Goal: Task Accomplishment & Management: Manage account settings

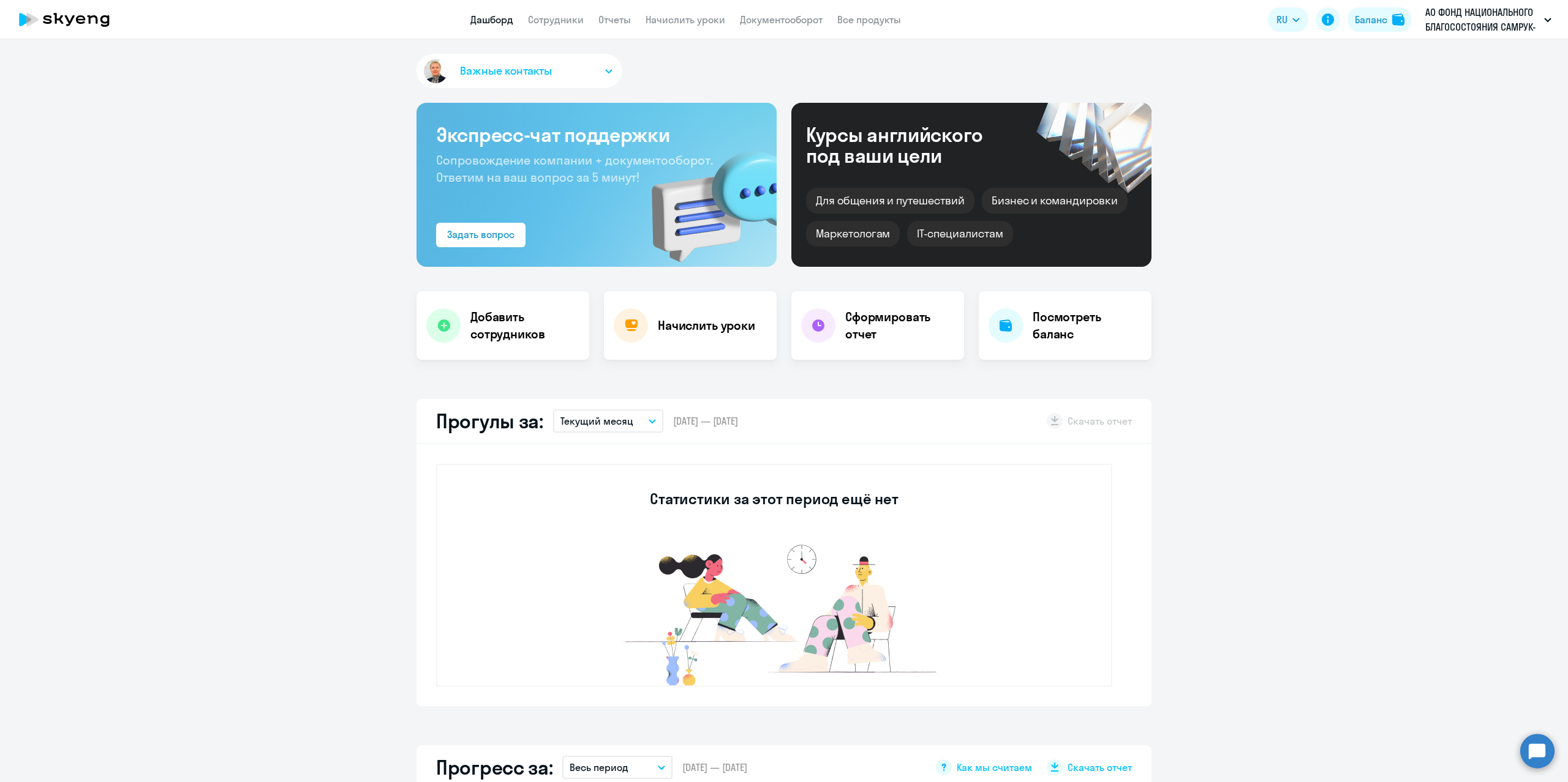
select select "30"
click at [544, 26] on app-menu-item-link "Сотрудники" at bounding box center [556, 19] width 56 height 15
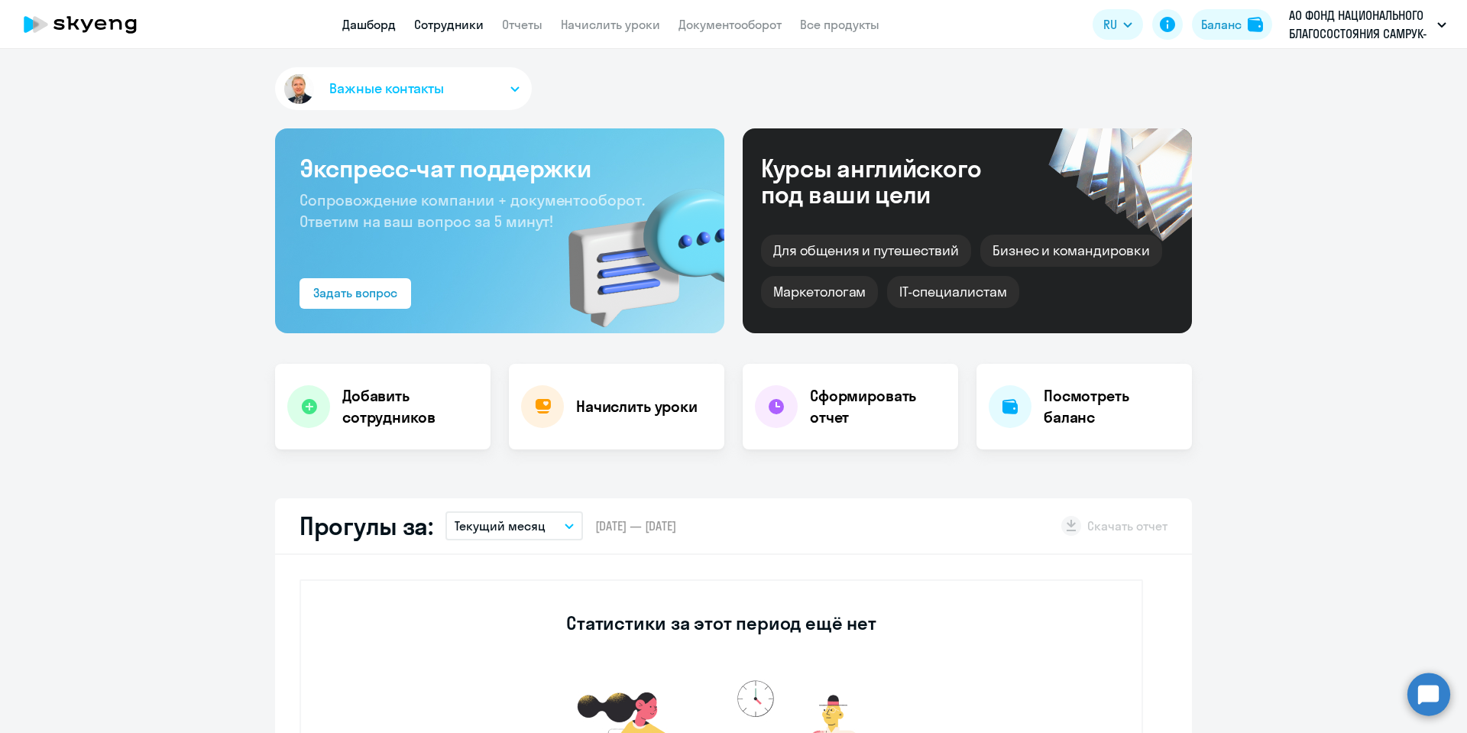
click at [474, 29] on link "Сотрудники" at bounding box center [449, 24] width 70 height 15
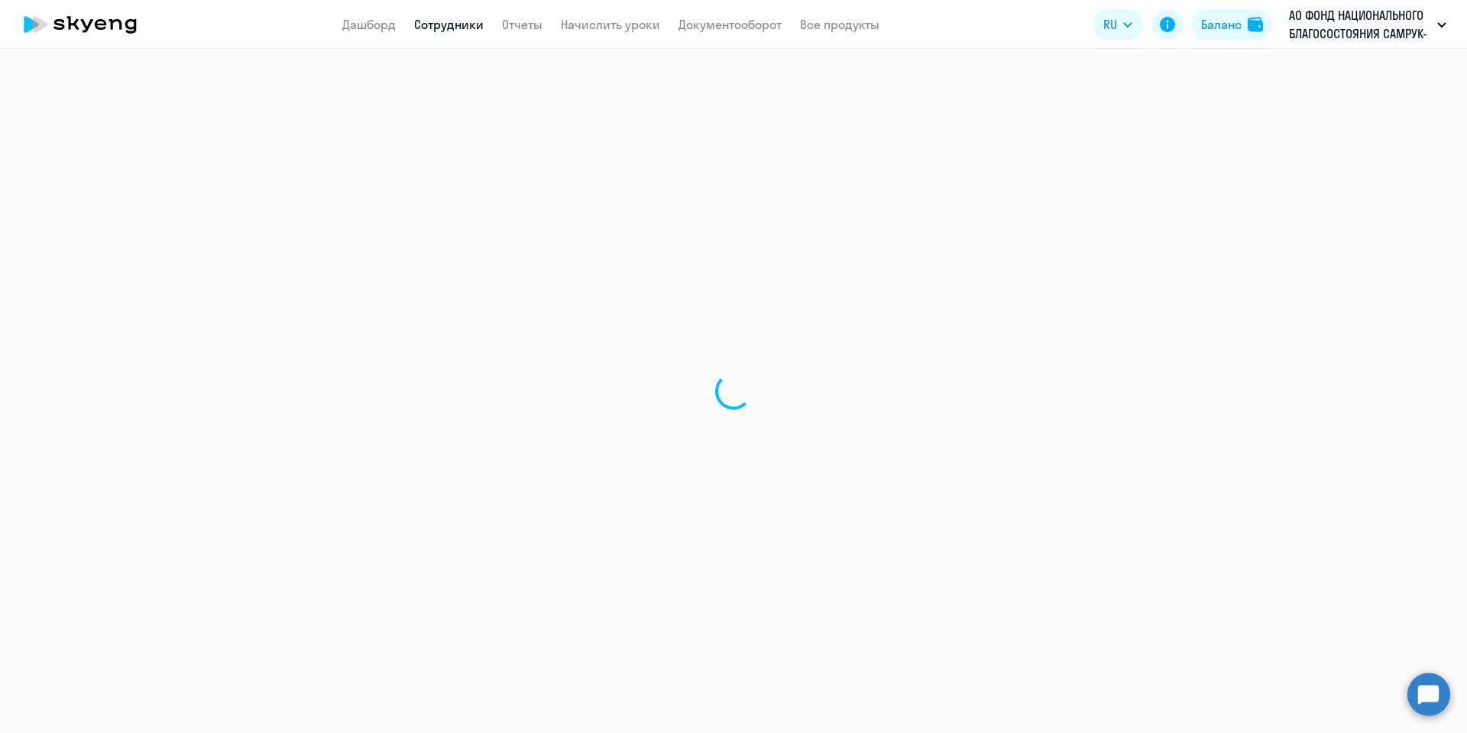
select select "30"
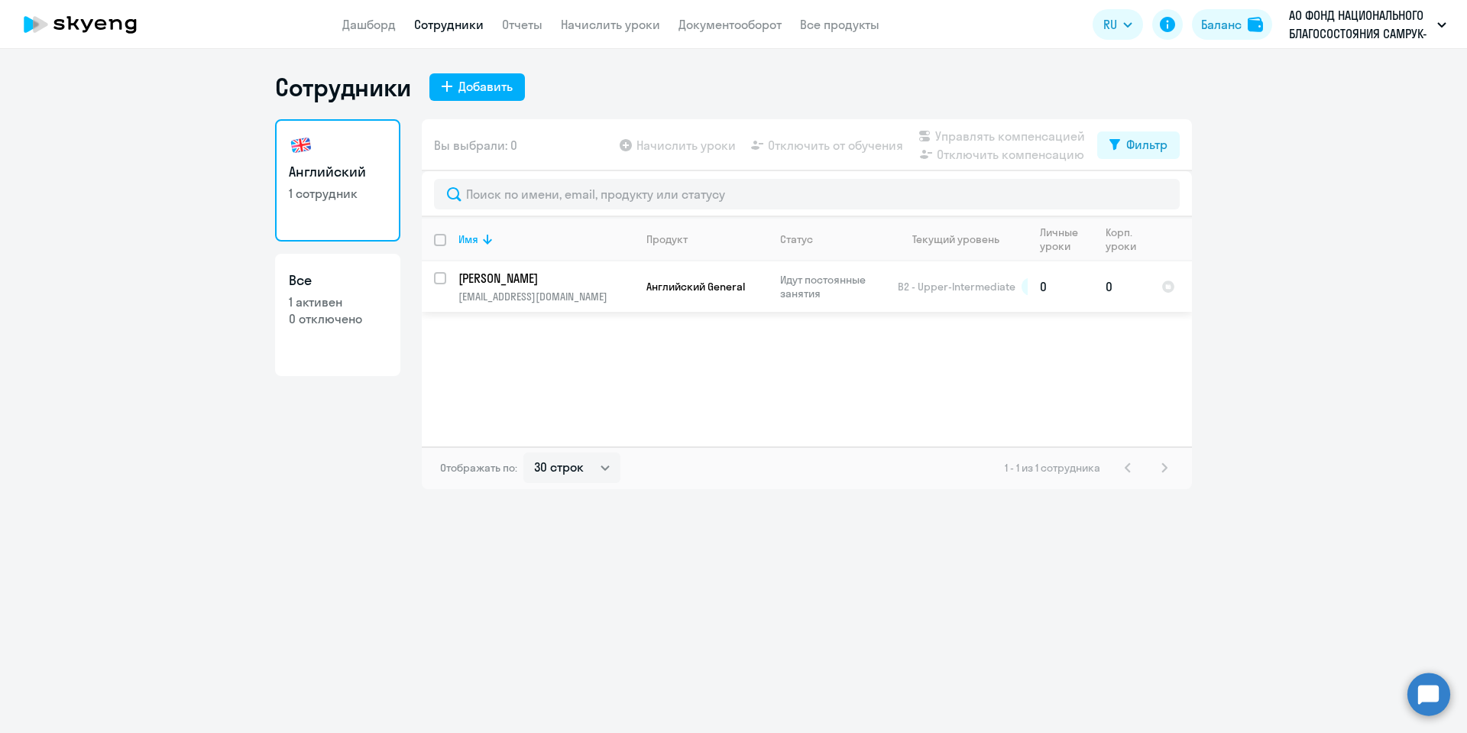
click at [443, 280] on input "select row 16432543" at bounding box center [449, 287] width 31 height 31
checkbox input "true"
click at [691, 148] on span "Начислить уроки" at bounding box center [685, 145] width 99 height 18
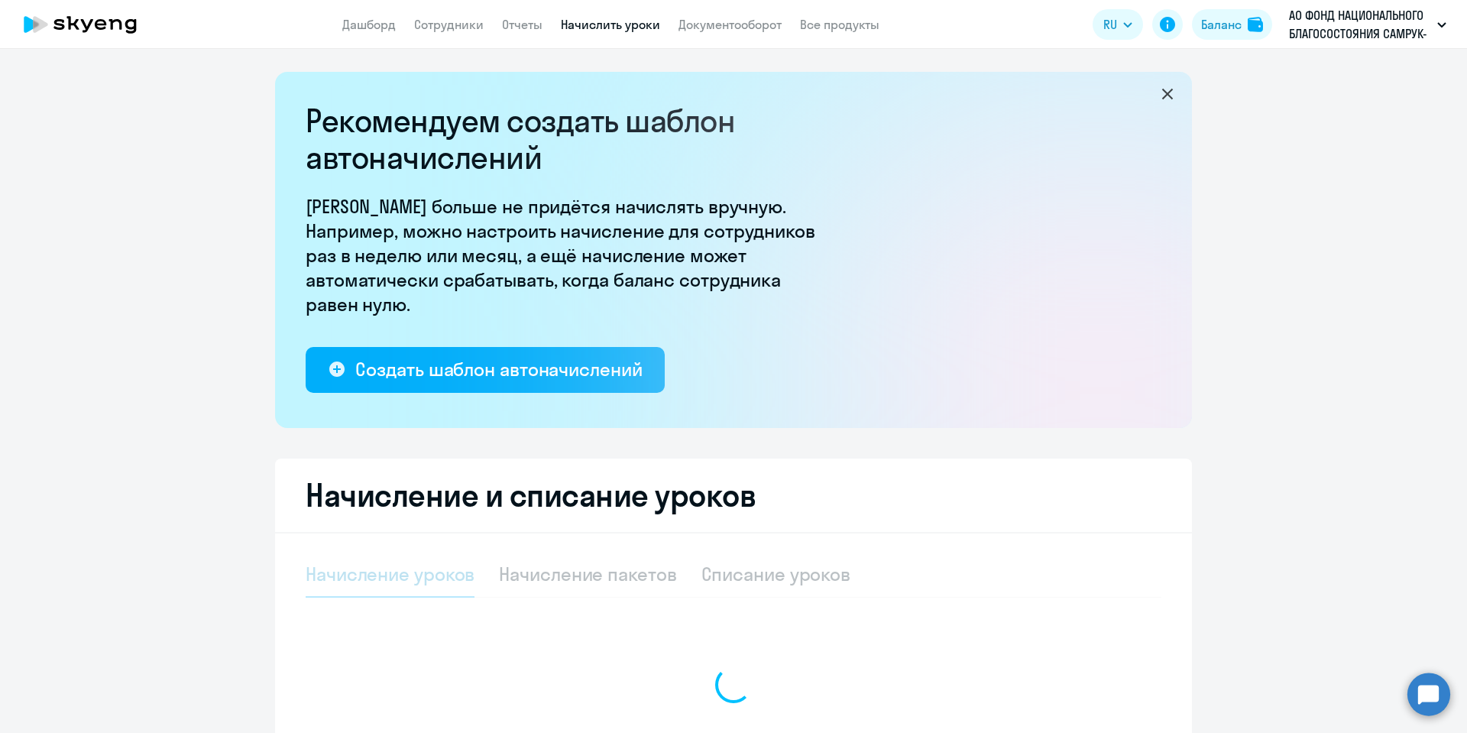
select select "10"
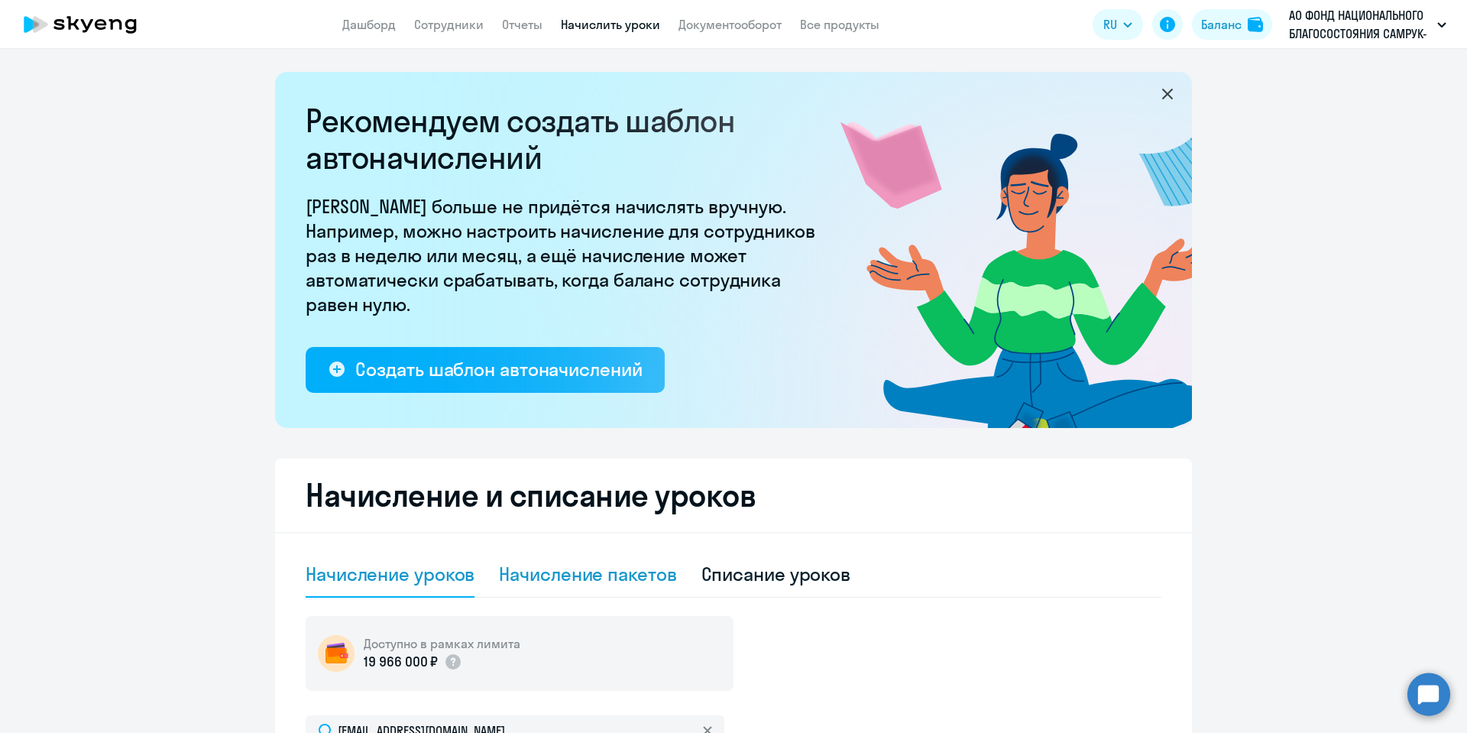
click at [617, 567] on div "Начисление пакетов" at bounding box center [587, 573] width 177 height 24
select select "10"
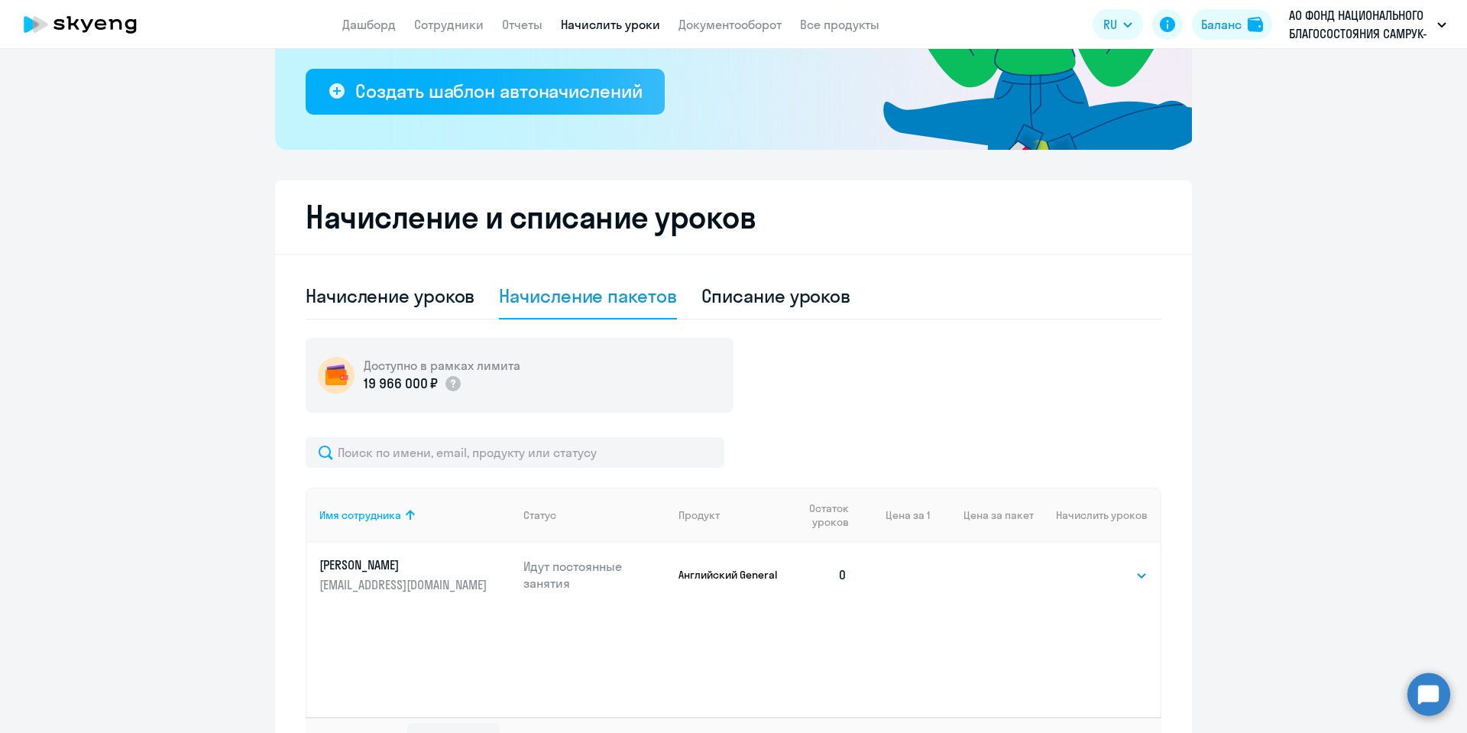
scroll to position [344, 0]
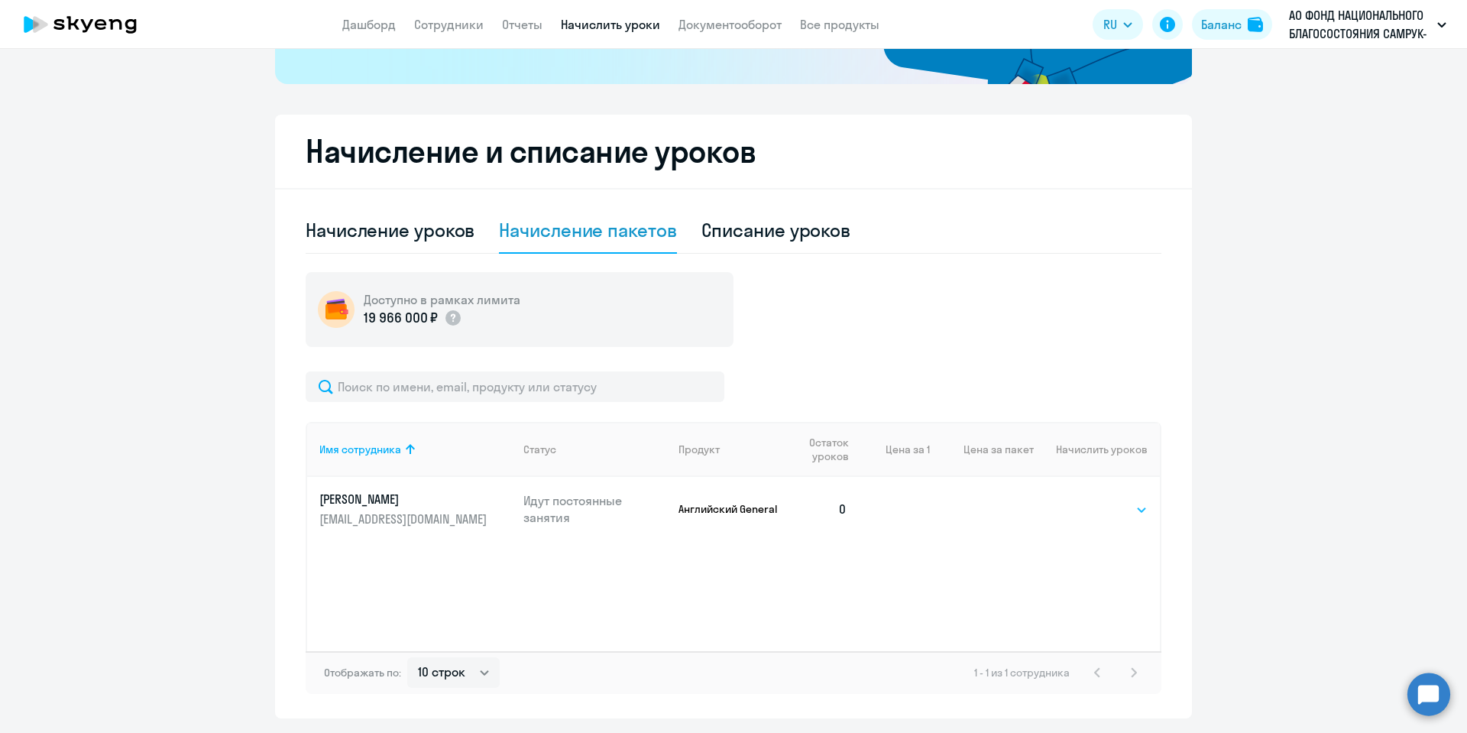
click at [1131, 505] on select "Выбрать 4 8 16 32 64" at bounding box center [1116, 509] width 63 height 18
select select "16"
click at [1085, 500] on select "Выбрать 4 8 16 32 64" at bounding box center [1116, 509] width 63 height 18
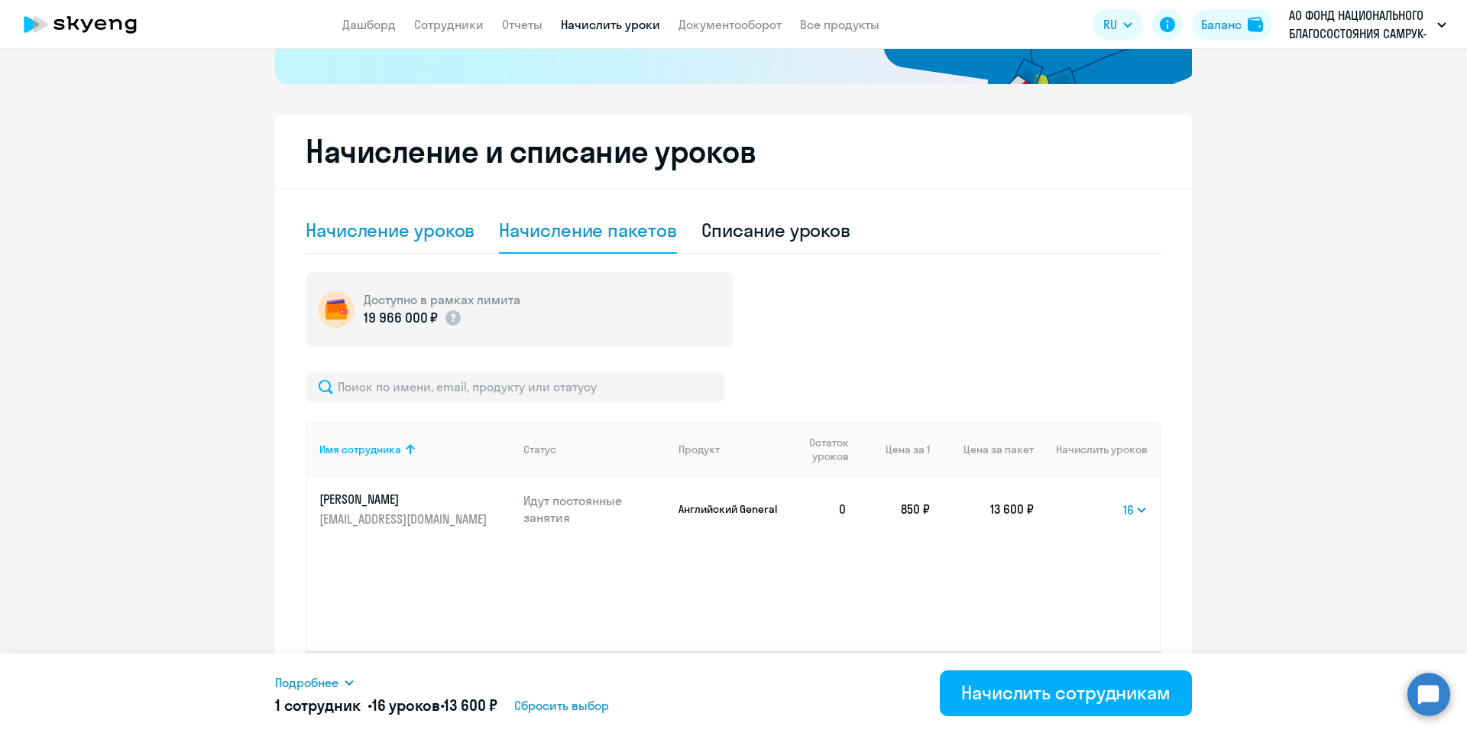
click at [342, 225] on div "Начисление уроков" at bounding box center [390, 230] width 169 height 24
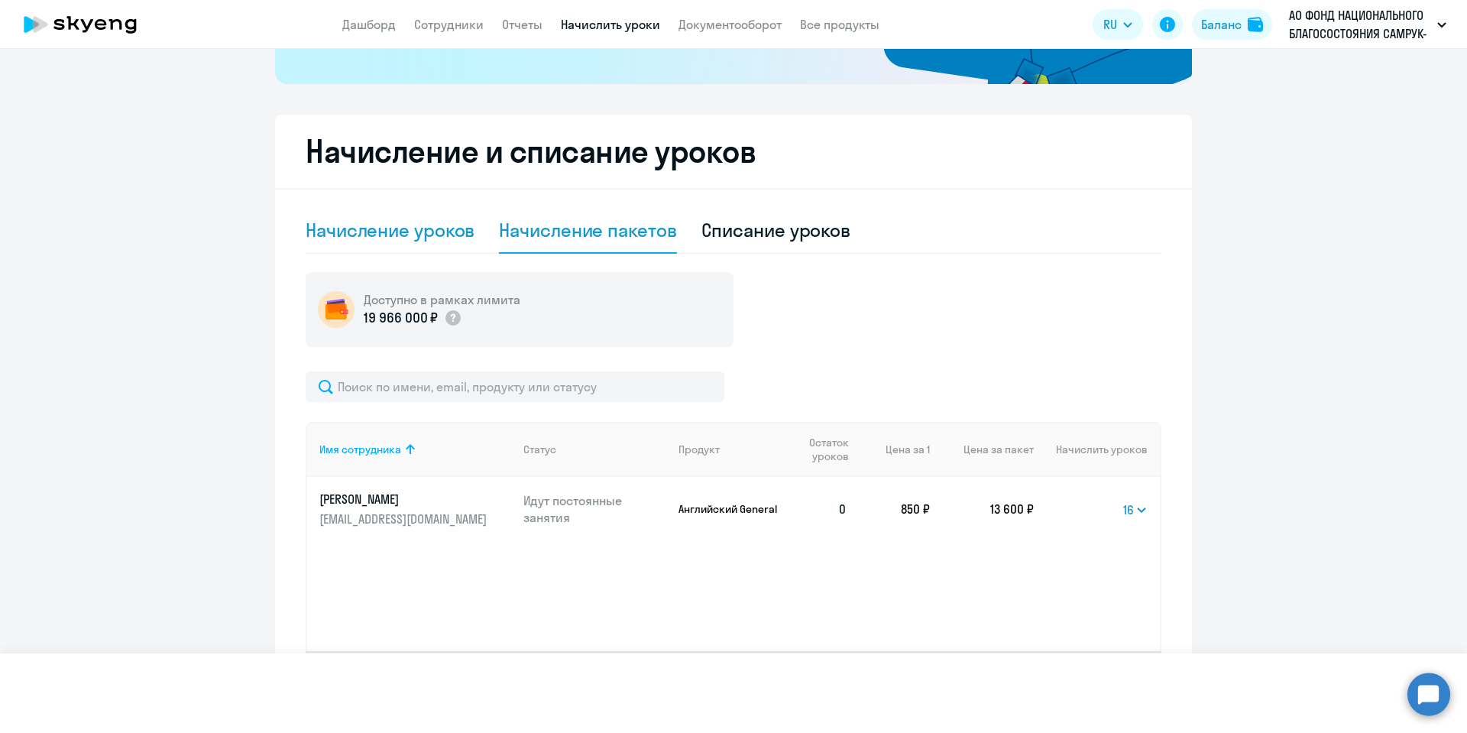
select select "10"
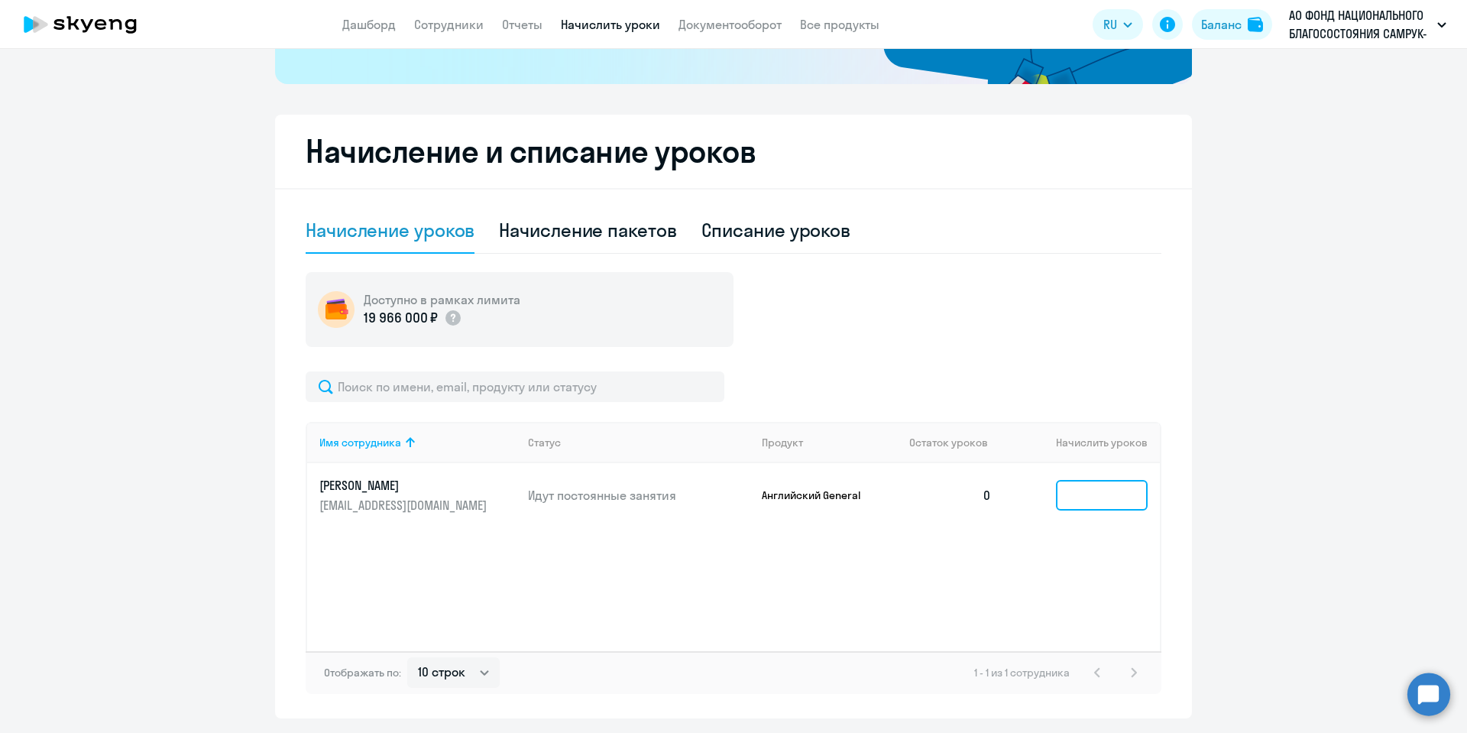
click at [1073, 498] on input at bounding box center [1102, 495] width 92 height 31
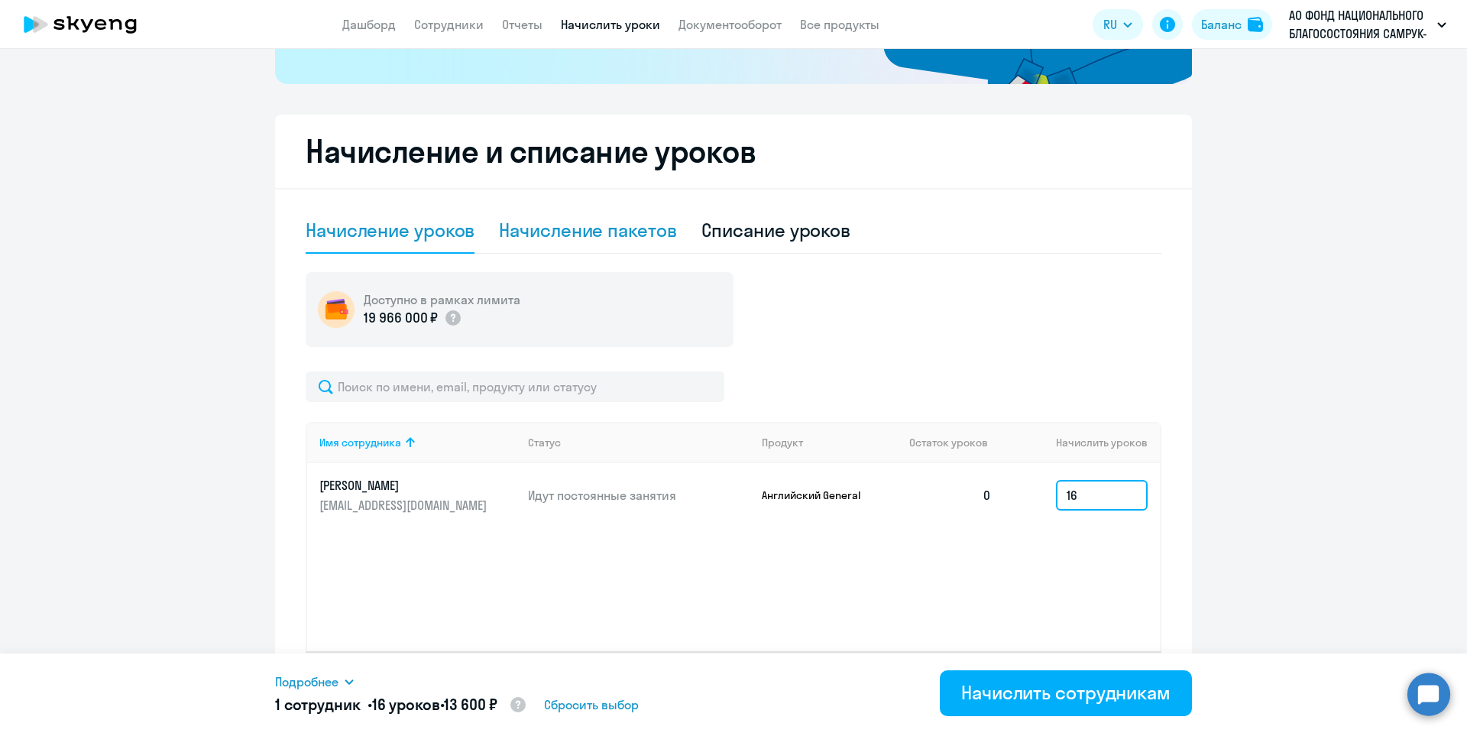
type input "16"
click at [565, 227] on div "Начисление пакетов" at bounding box center [587, 230] width 177 height 24
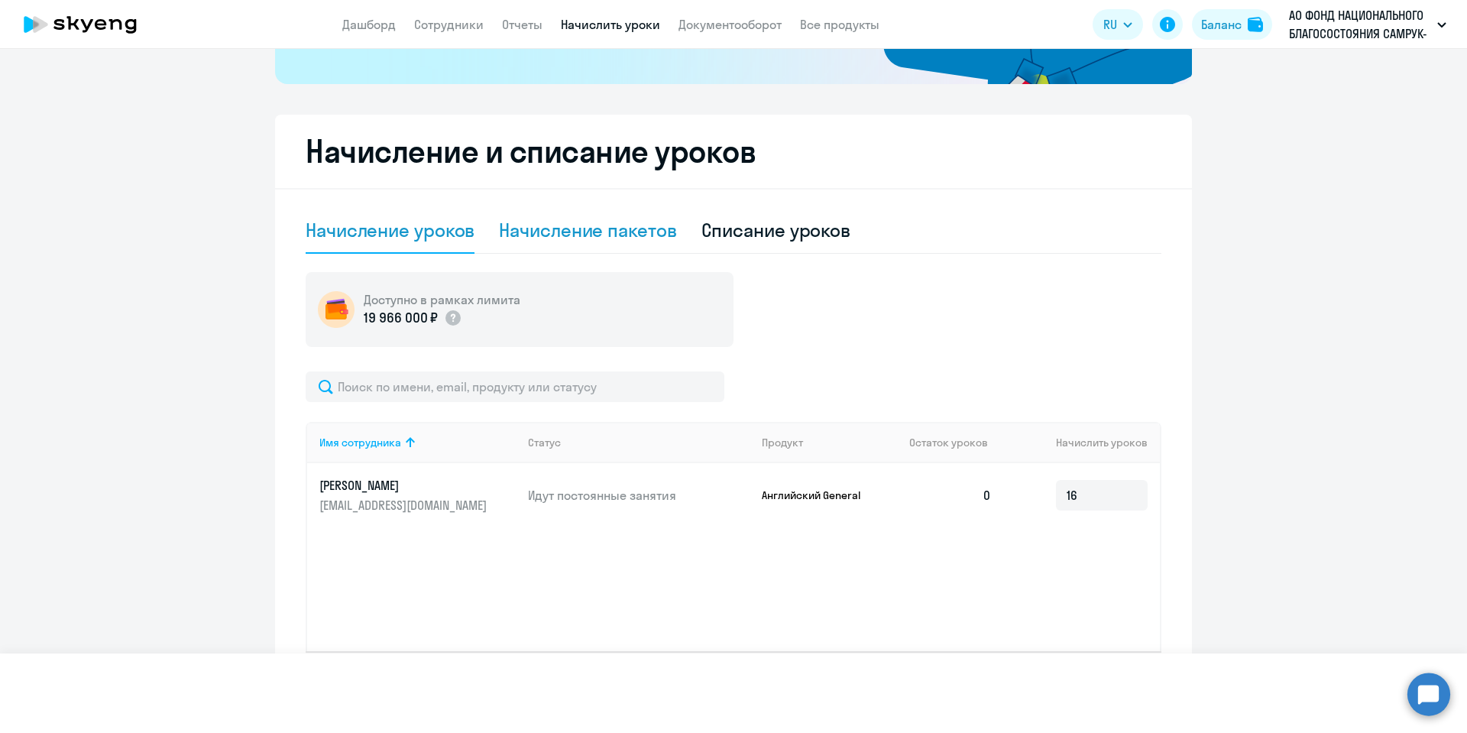
select select "10"
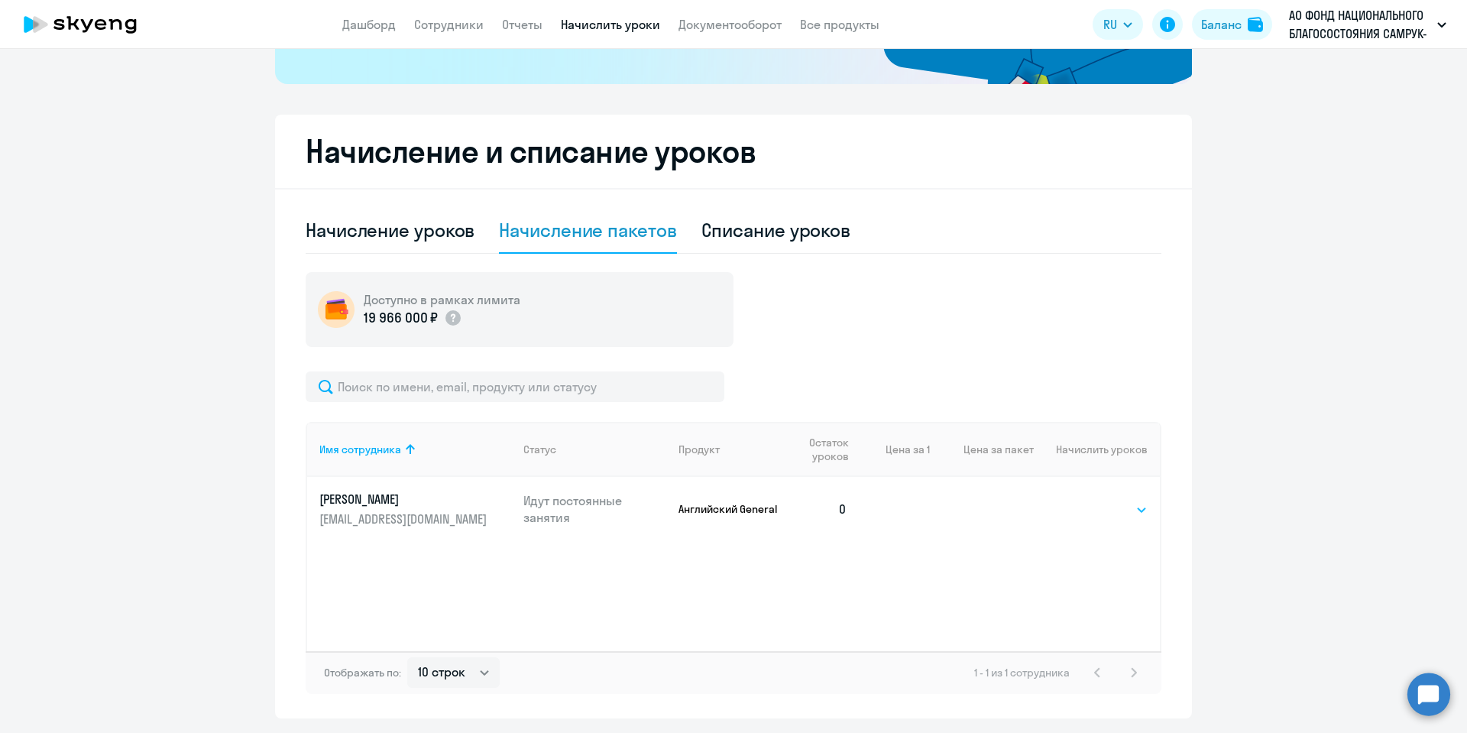
click at [1114, 515] on select "Выбрать 4 8 16 32 64" at bounding box center [1116, 509] width 63 height 18
select select "16"
click at [1085, 500] on select "Выбрать 4 8 16 32 64" at bounding box center [1116, 509] width 63 height 18
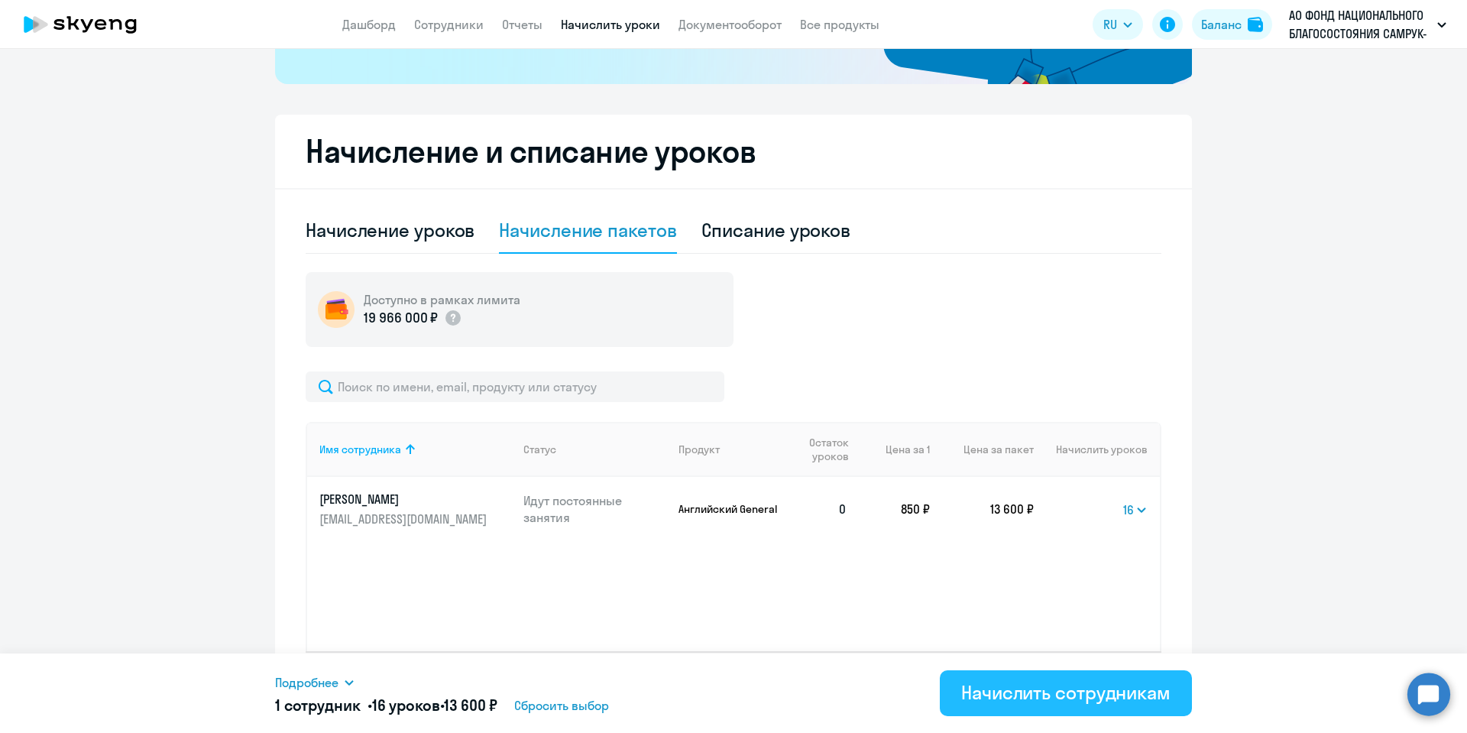
click at [1048, 681] on div "Начислить сотрудникам" at bounding box center [1065, 692] width 209 height 24
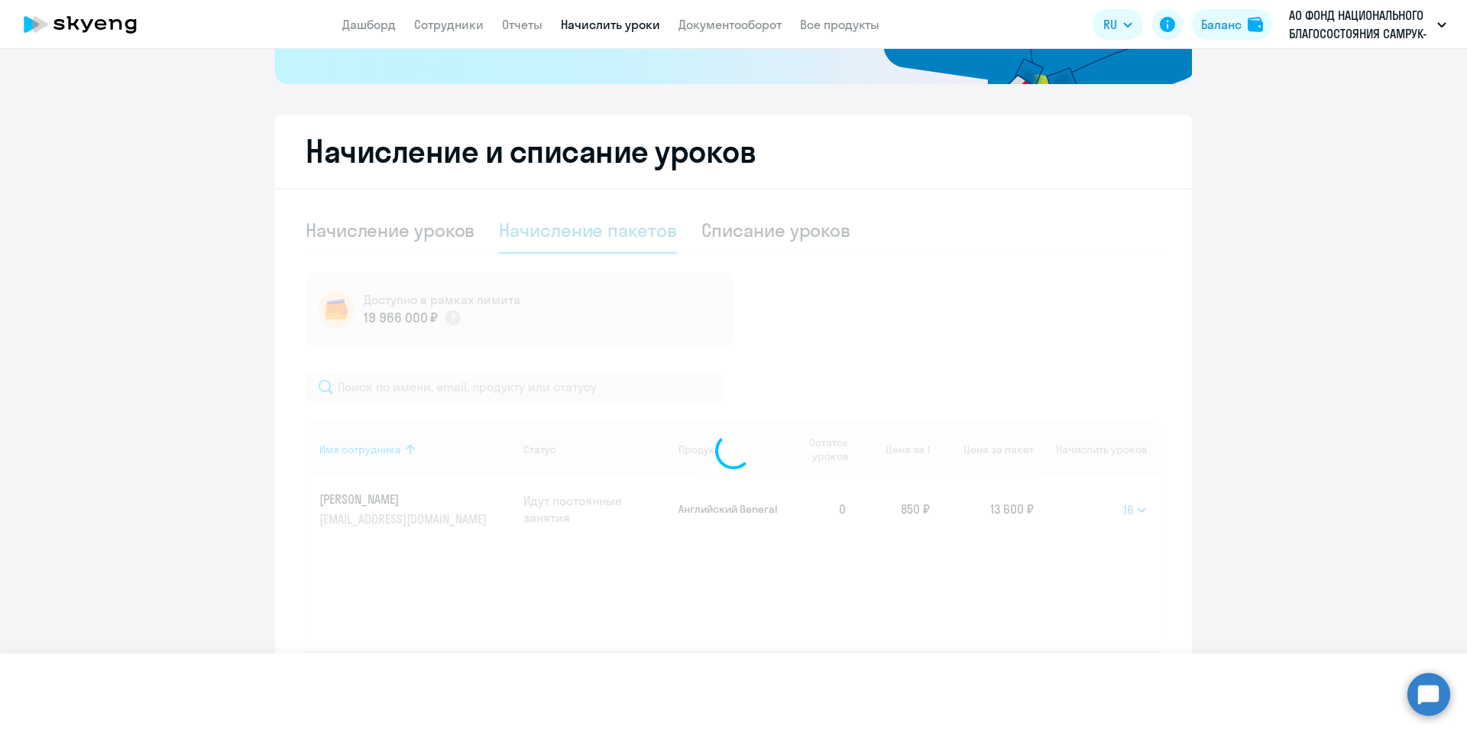
select select
